Goal: Task Accomplishment & Management: Complete application form

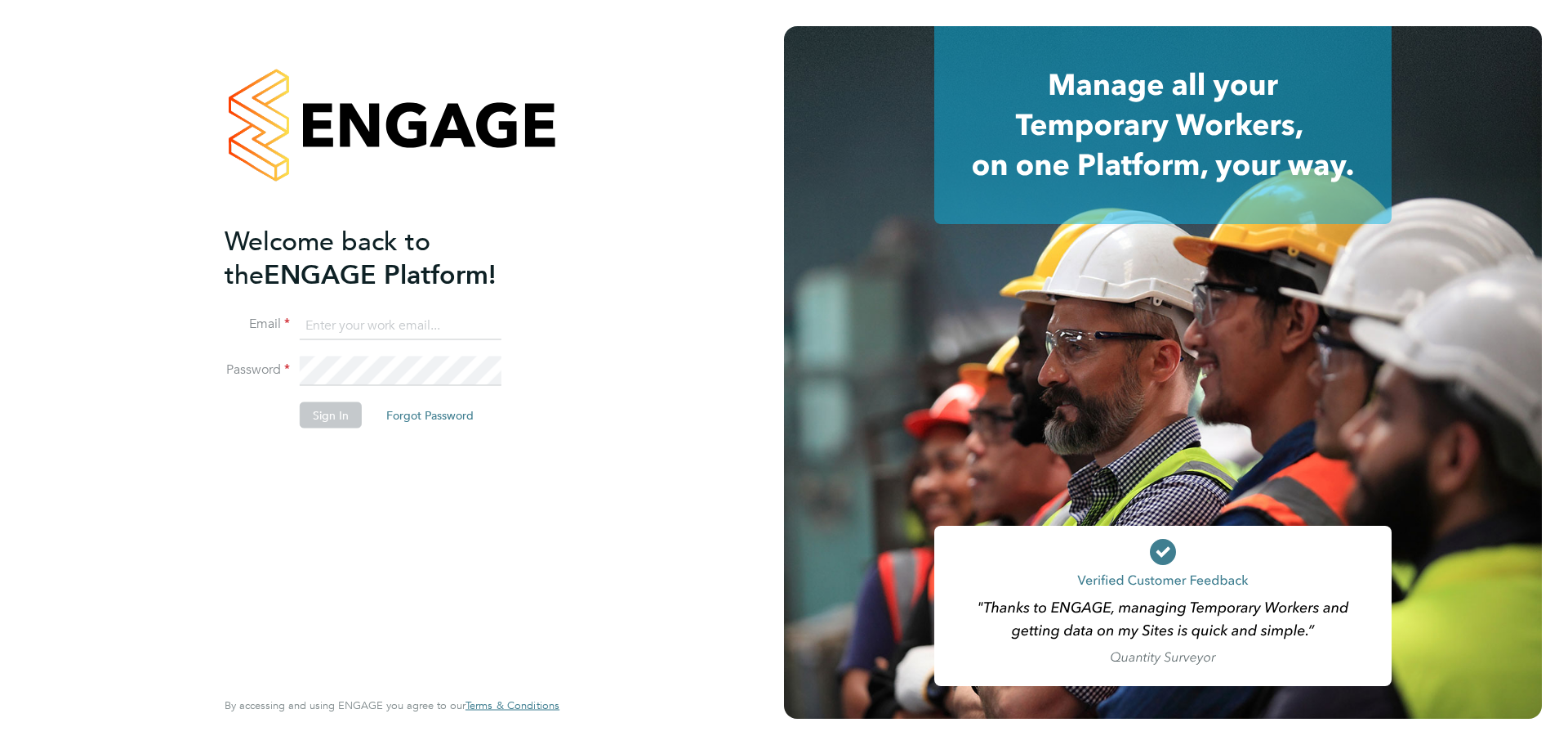
type input "[PERSON_NAME][EMAIL_ADDRESS][DOMAIN_NAME]"
click at [343, 422] on button "Sign In" at bounding box center [331, 414] width 62 height 26
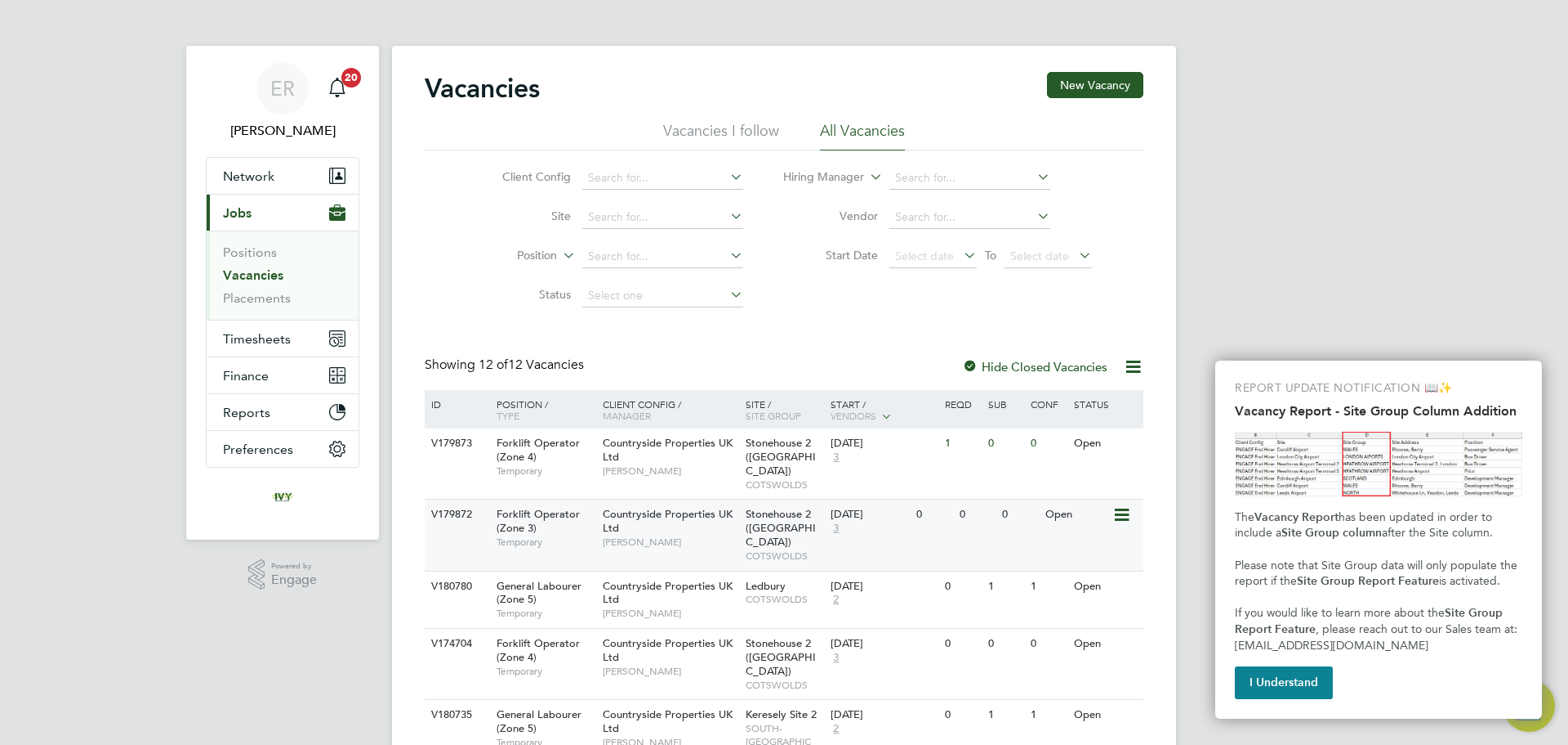
click at [760, 516] on span "Stonehouse 2 (Great Oldbury)" at bounding box center [780, 527] width 71 height 42
click at [1279, 684] on button "I Understand" at bounding box center [1284, 682] width 98 height 32
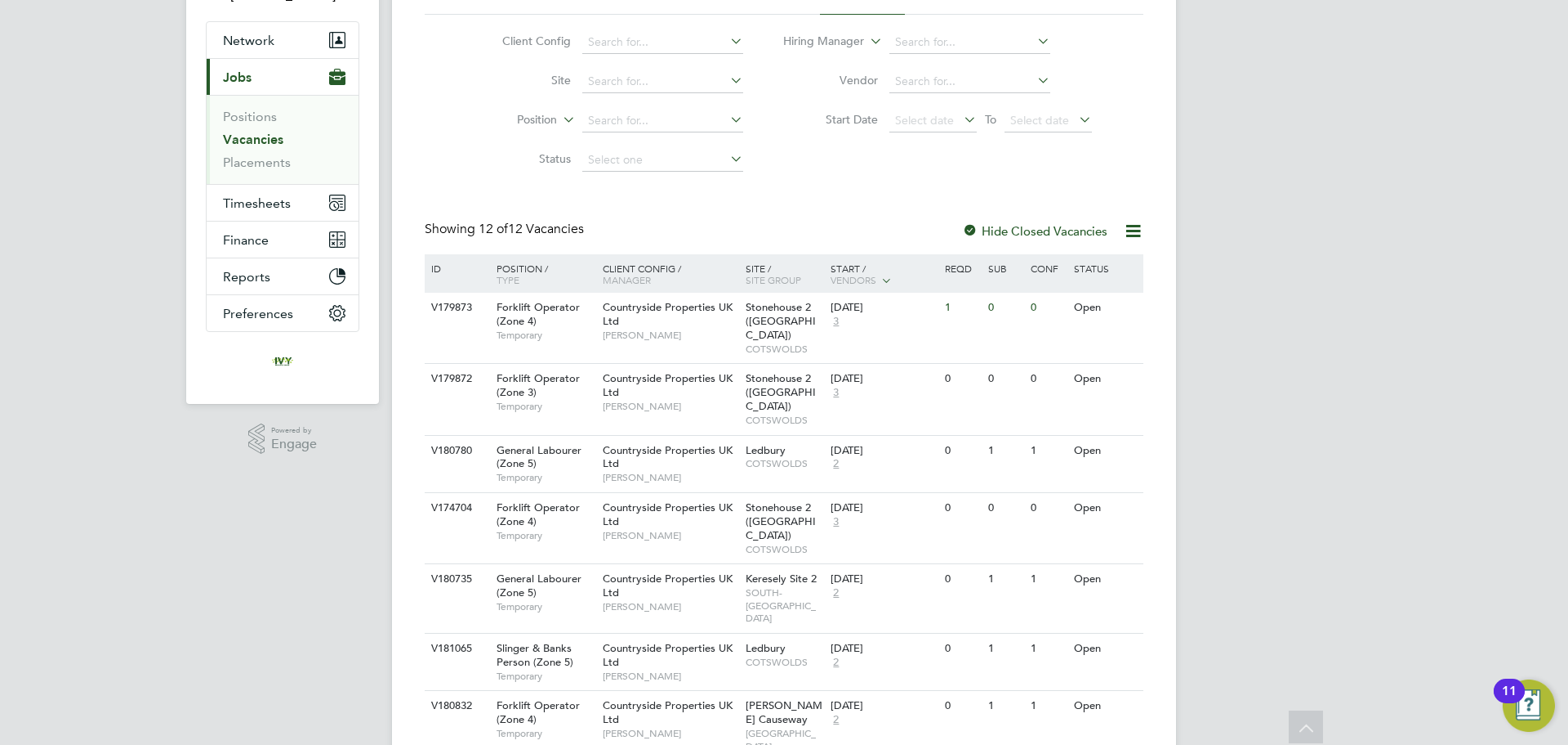
scroll to position [119, 0]
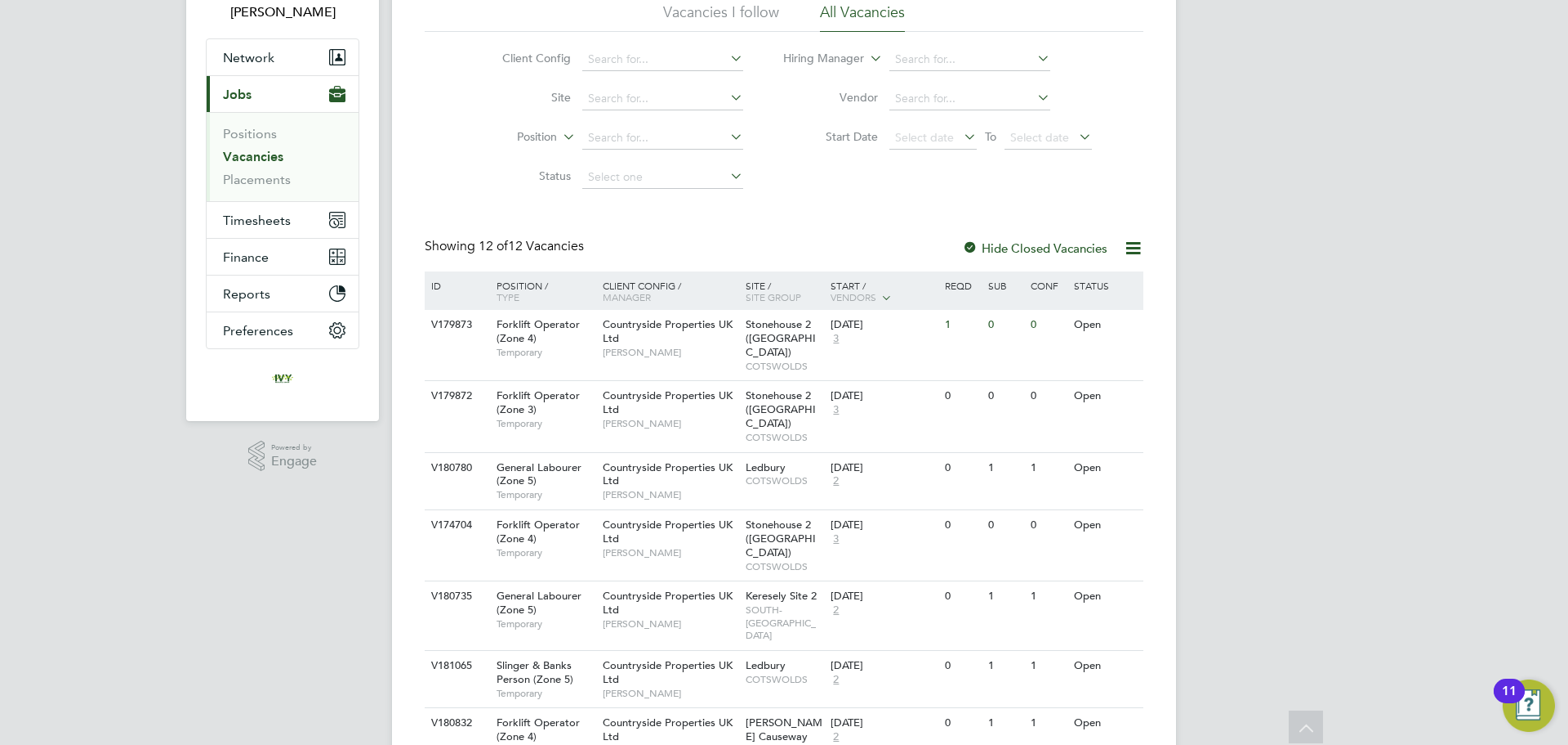
click at [253, 160] on link "Vacancies" at bounding box center [253, 156] width 61 height 16
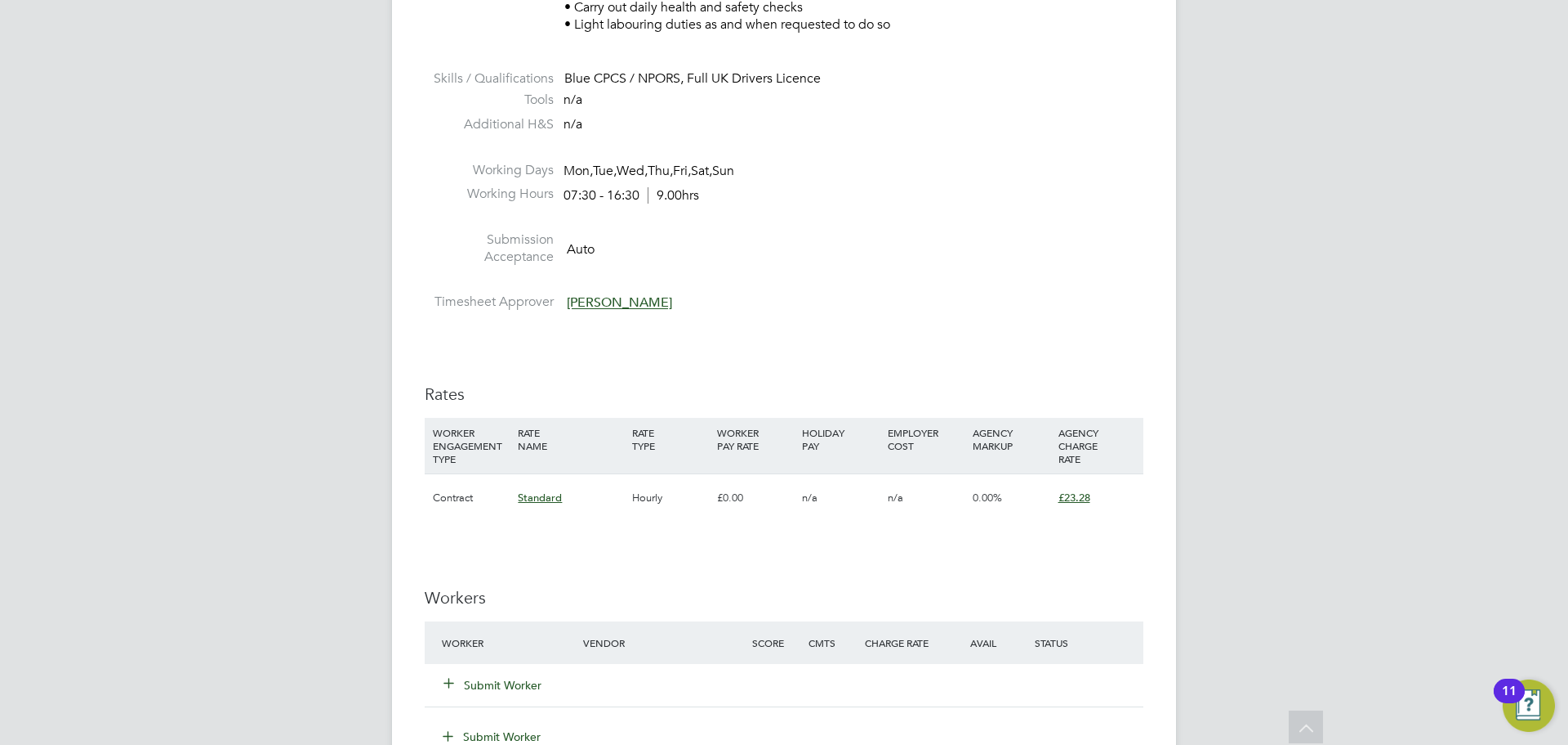
scroll to position [899, 0]
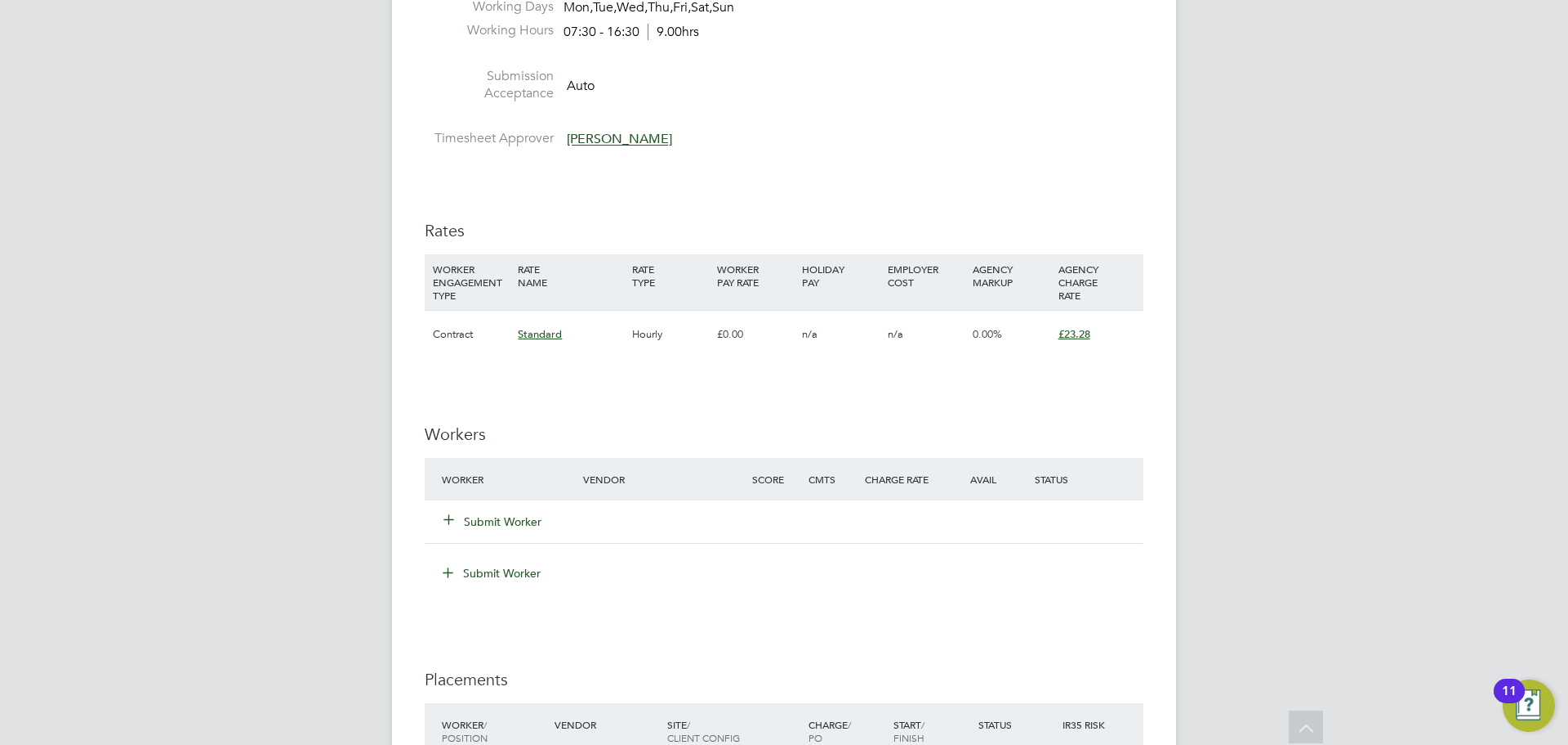
click at [480, 521] on button "Submit Worker" at bounding box center [494, 521] width 98 height 17
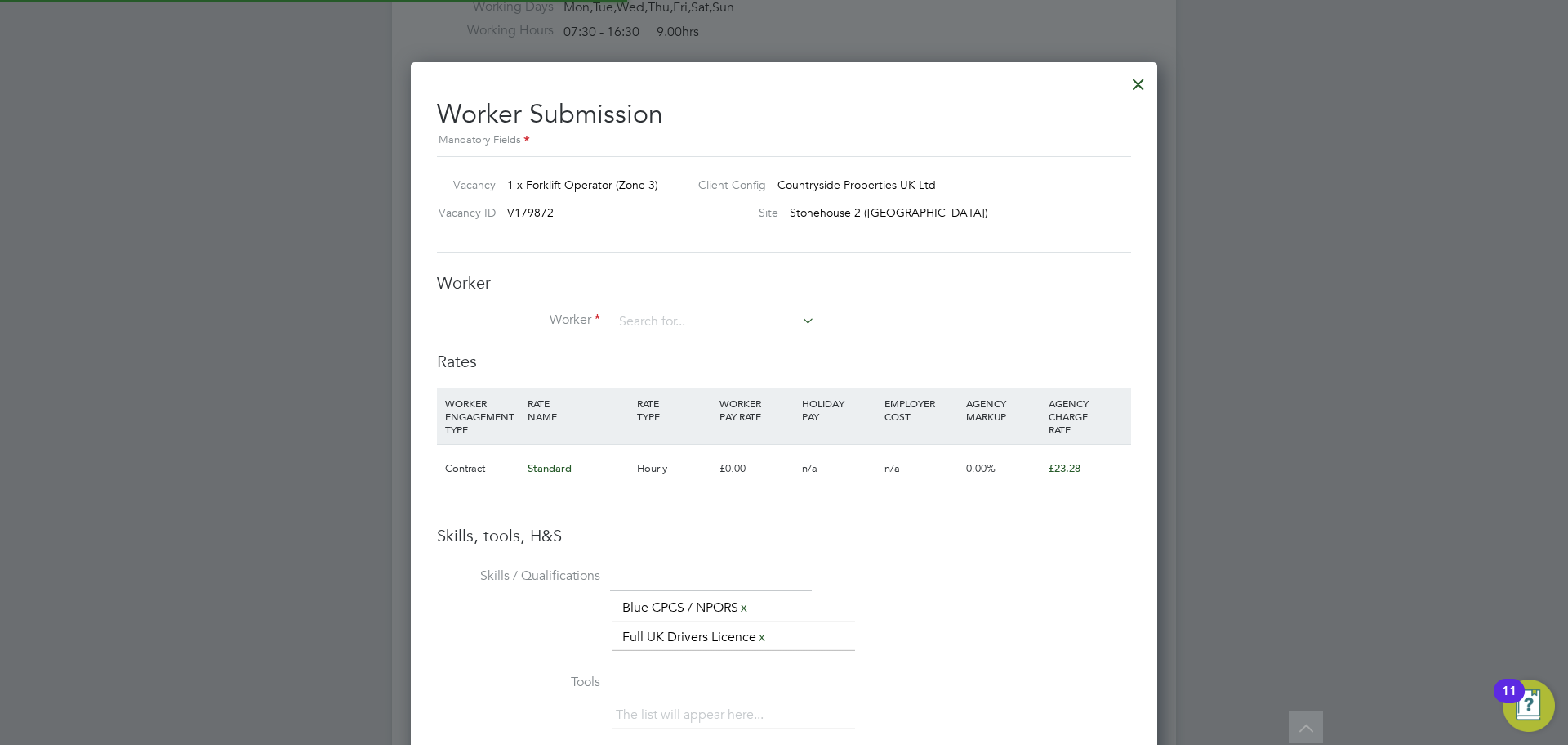
scroll to position [8, 8]
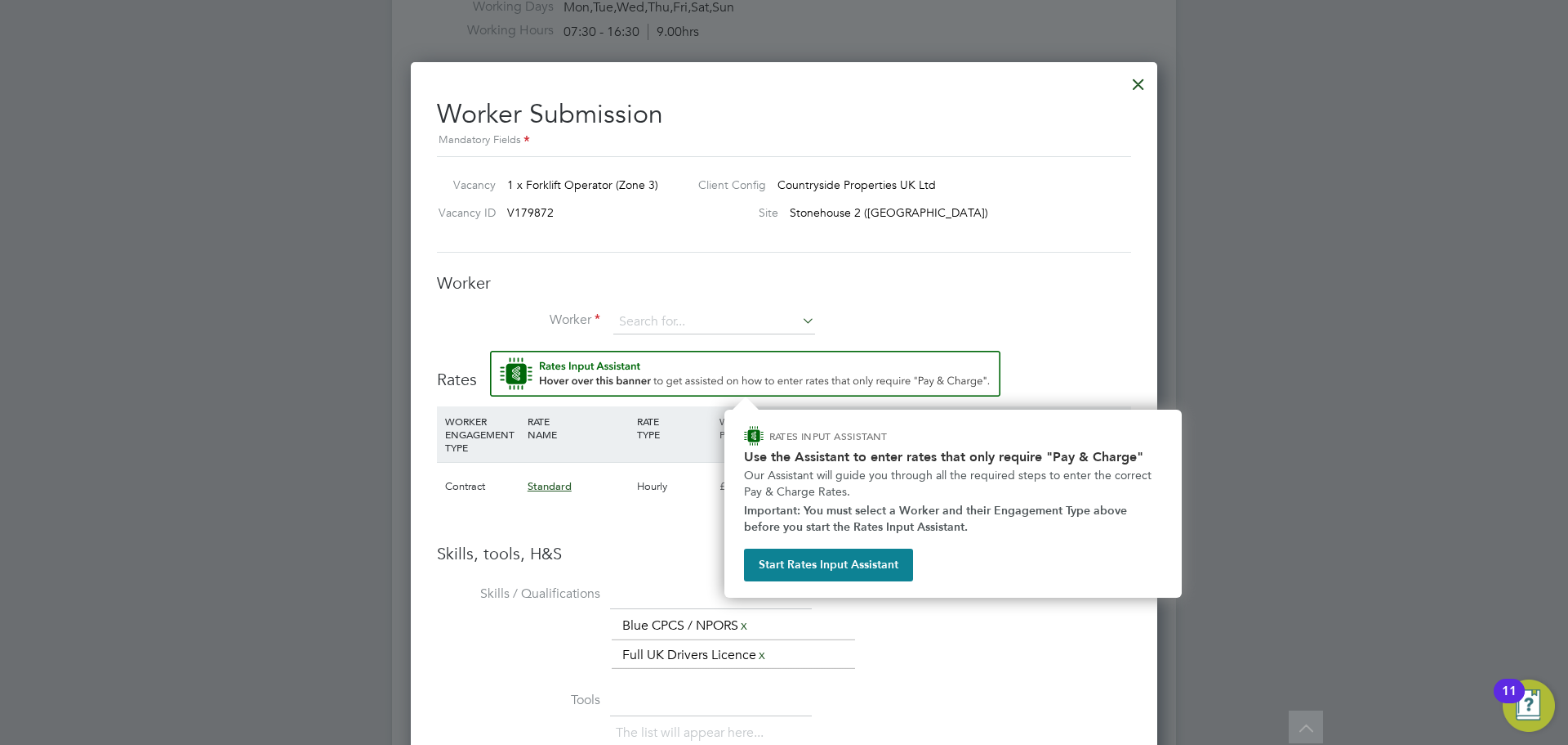
click at [617, 308] on div "Worker Worker Worker Engagement Type" at bounding box center [784, 311] width 695 height 78
click at [632, 323] on input at bounding box center [714, 322] width 202 height 24
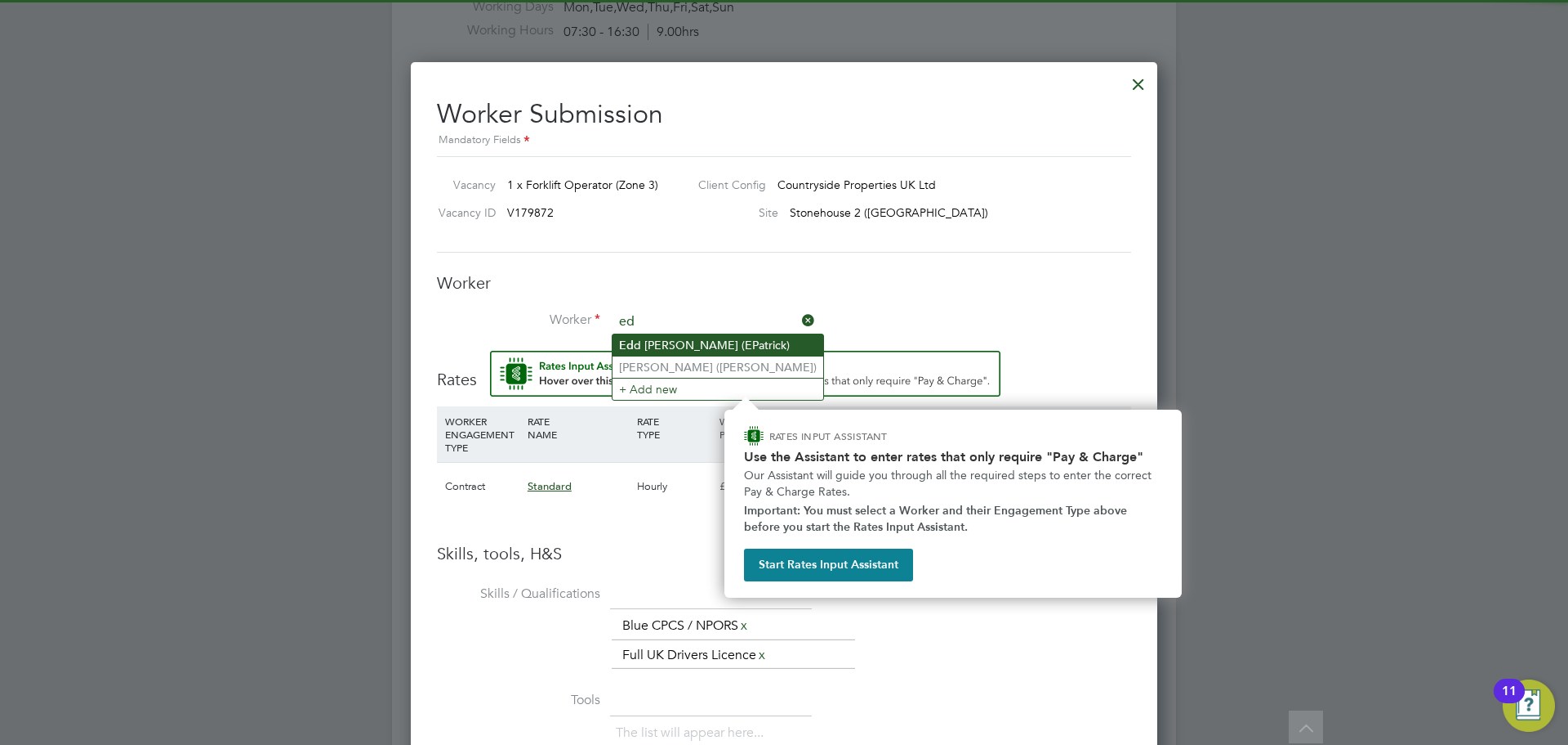
click at [688, 342] on li "Ed d Patrick (EPatrick)" at bounding box center [718, 345] width 211 height 22
type input "Edd Patrick (EPatrick)"
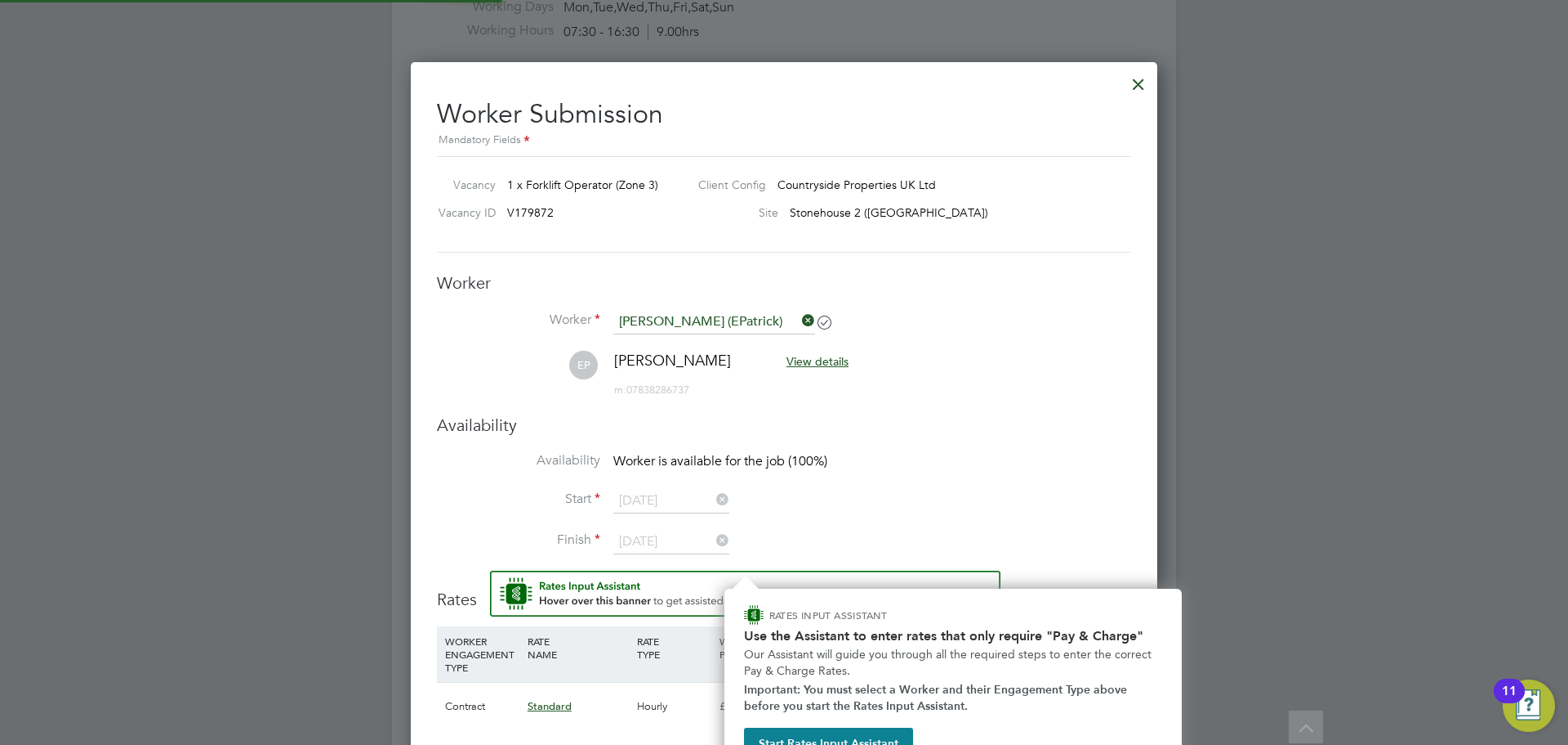
scroll to position [1423, 747]
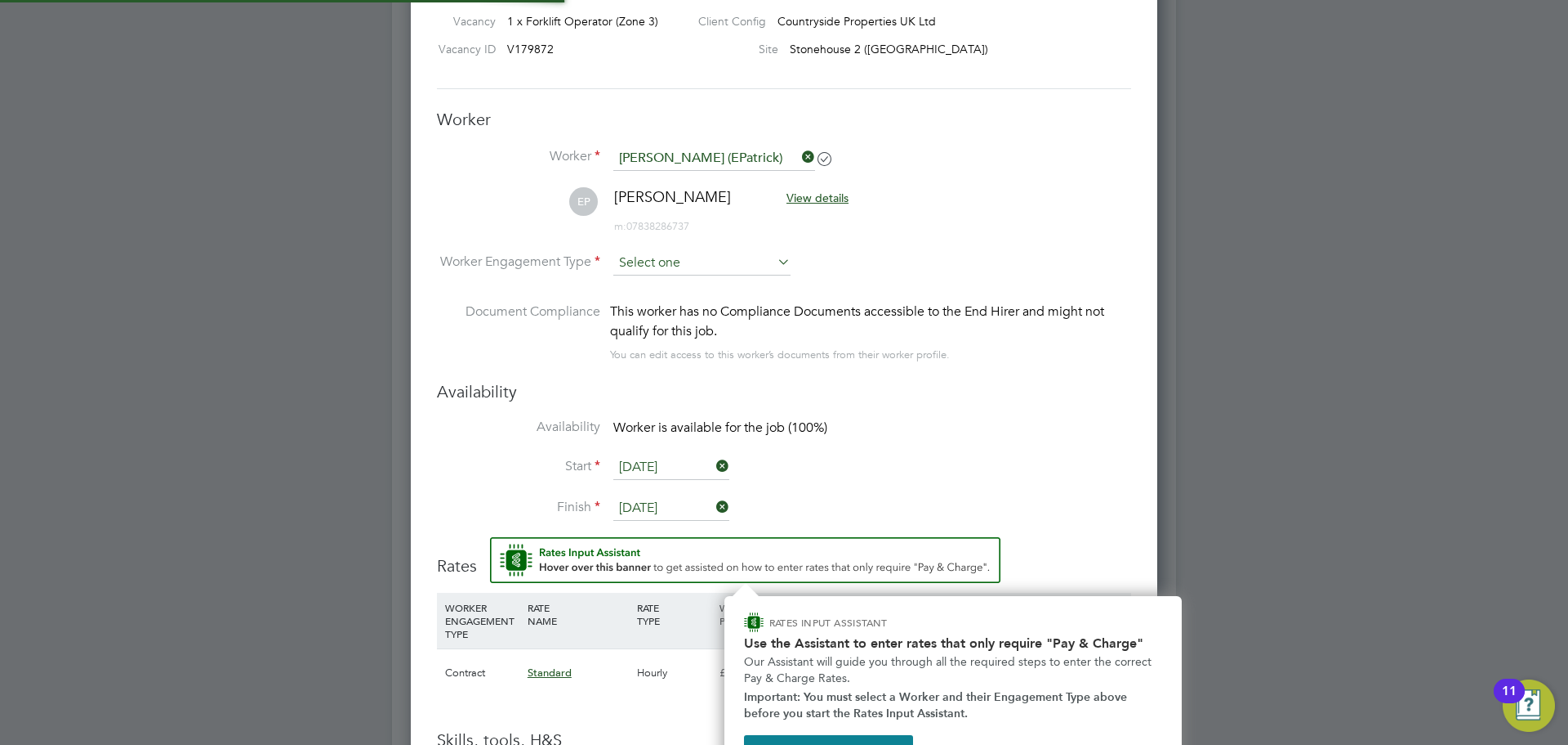
click at [658, 259] on input at bounding box center [701, 263] width 177 height 24
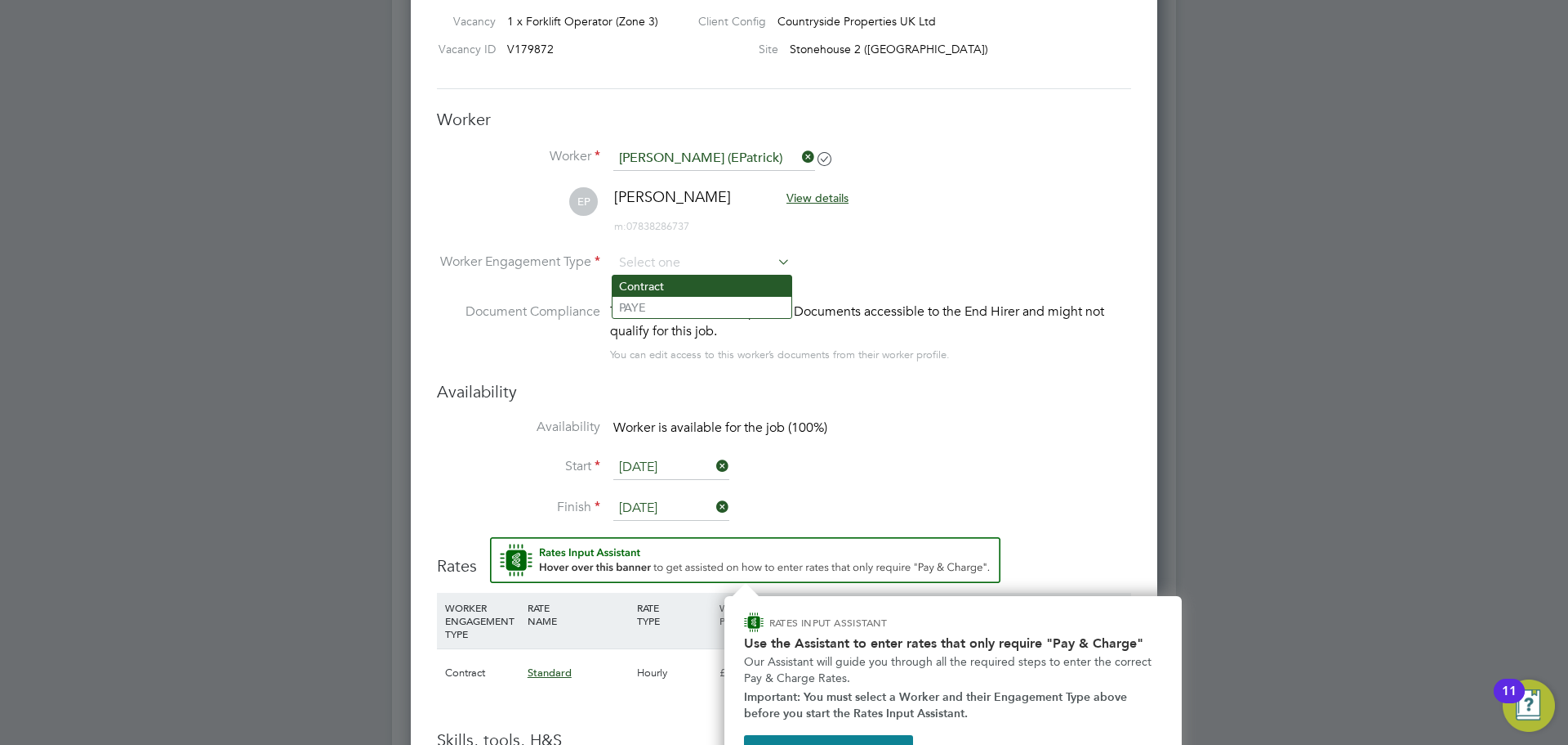
click at [668, 289] on li "Contract" at bounding box center [701, 286] width 179 height 22
type input "Contract"
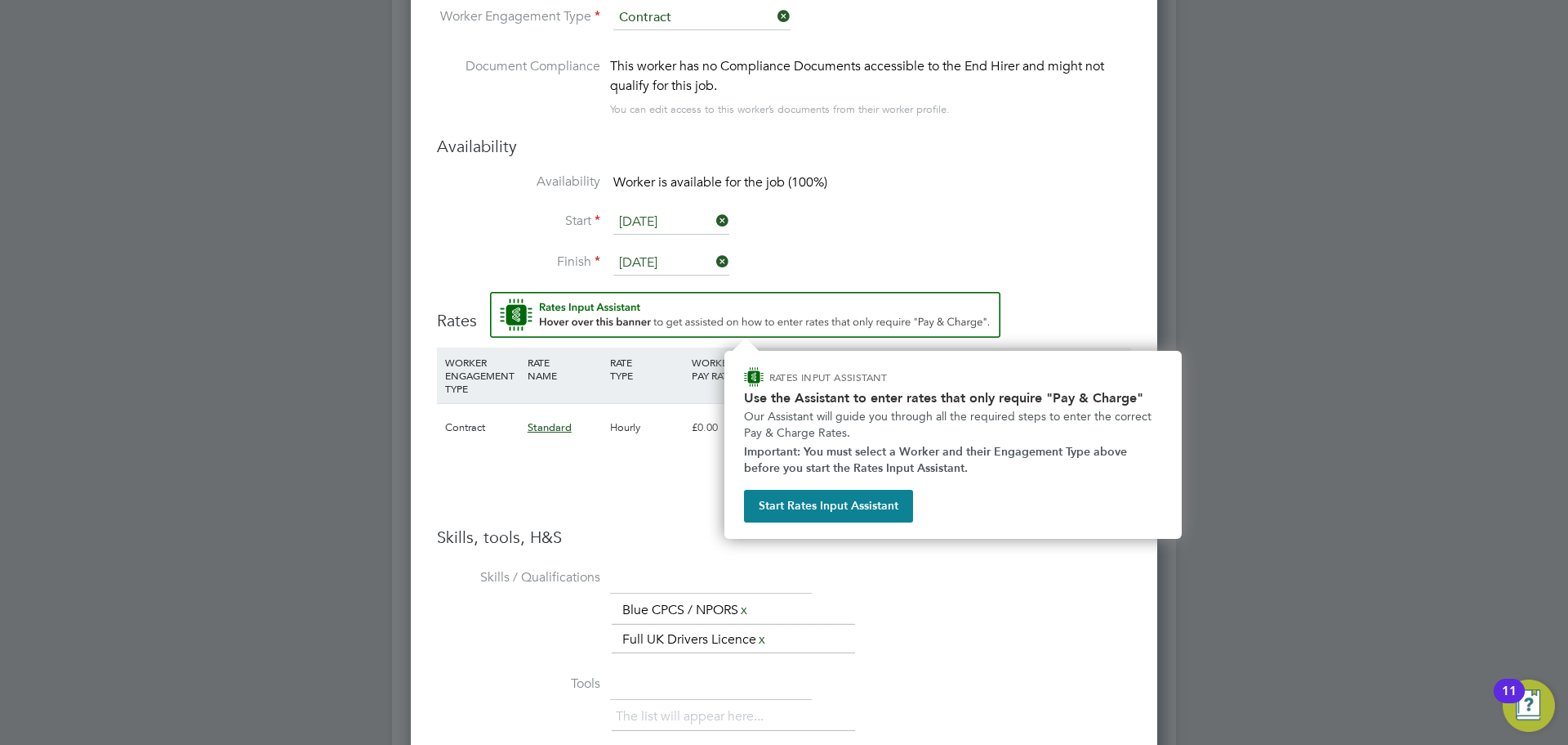
click at [676, 476] on div "Add Rate" at bounding box center [784, 480] width 695 height 26
click at [1010, 641] on div "The list will appear here... Blue CPCS / NPORS x Full UK Drivers Licence x" at bounding box center [871, 625] width 519 height 59
click at [850, 515] on button "Start Rates Input Assistant" at bounding box center [828, 506] width 169 height 32
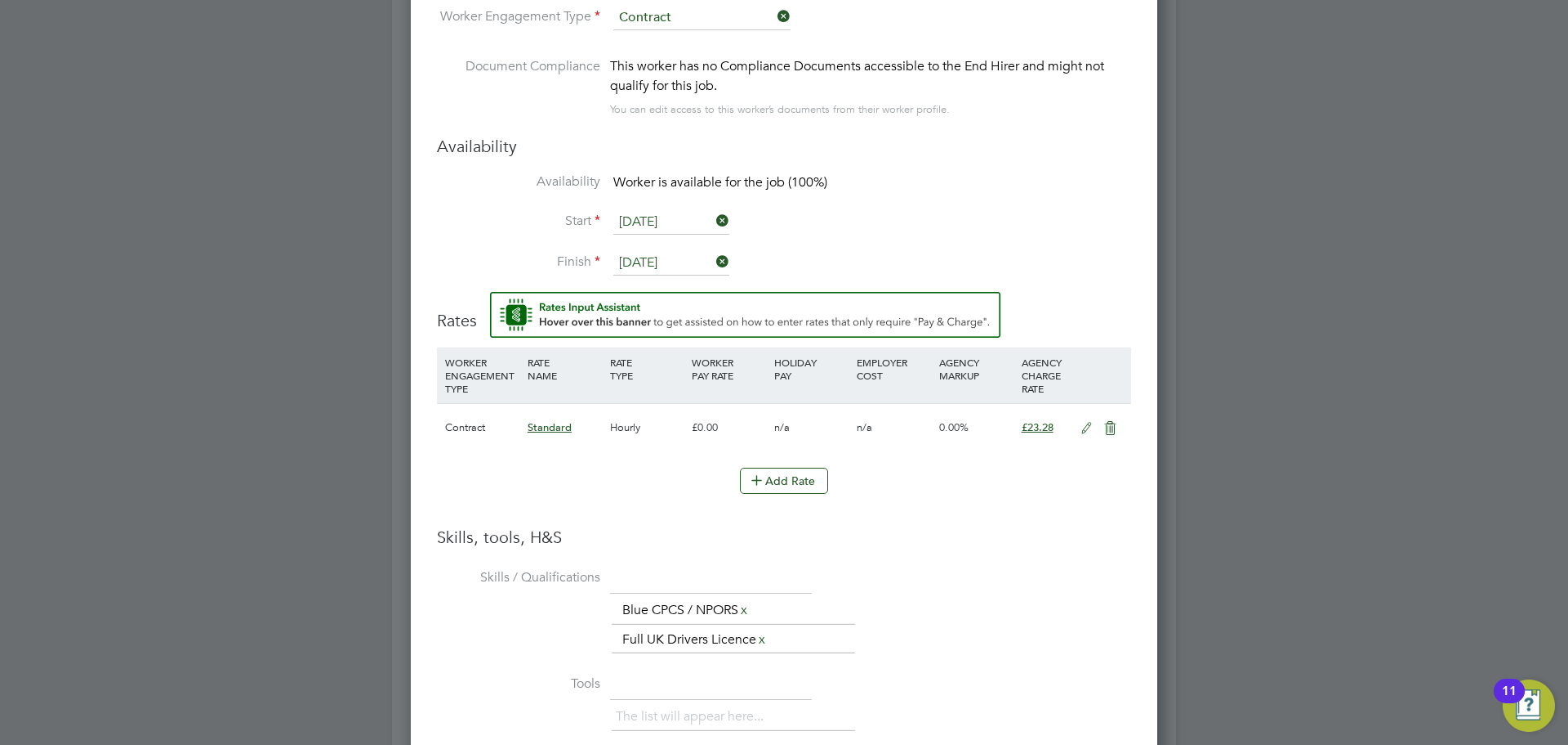
click at [973, 566] on li "Skills / Qualifications The list will appear here... Blue CPCS / NPORS x Full U…" at bounding box center [784, 617] width 695 height 106
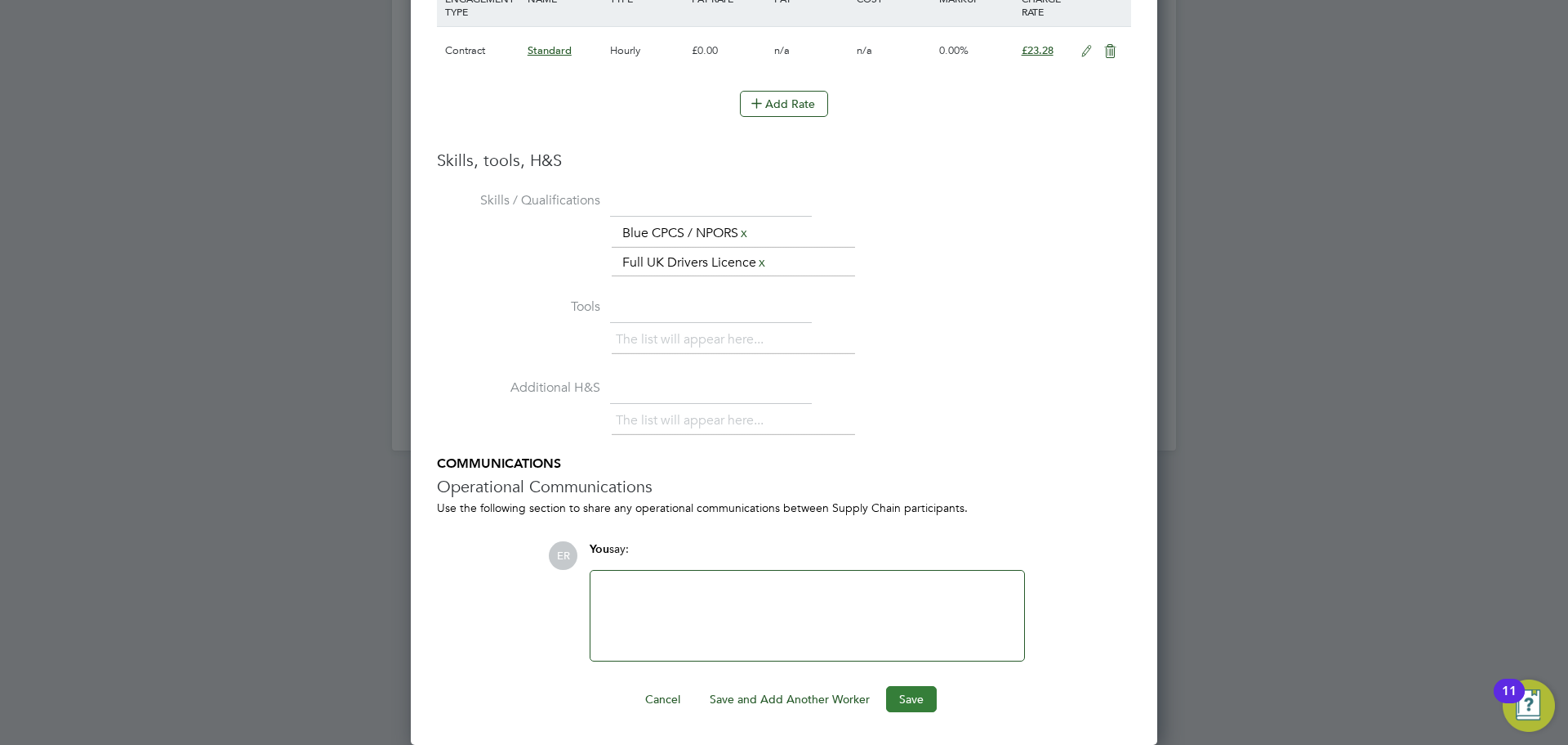
click at [907, 694] on button "Save" at bounding box center [912, 698] width 51 height 26
